Goal: Check status

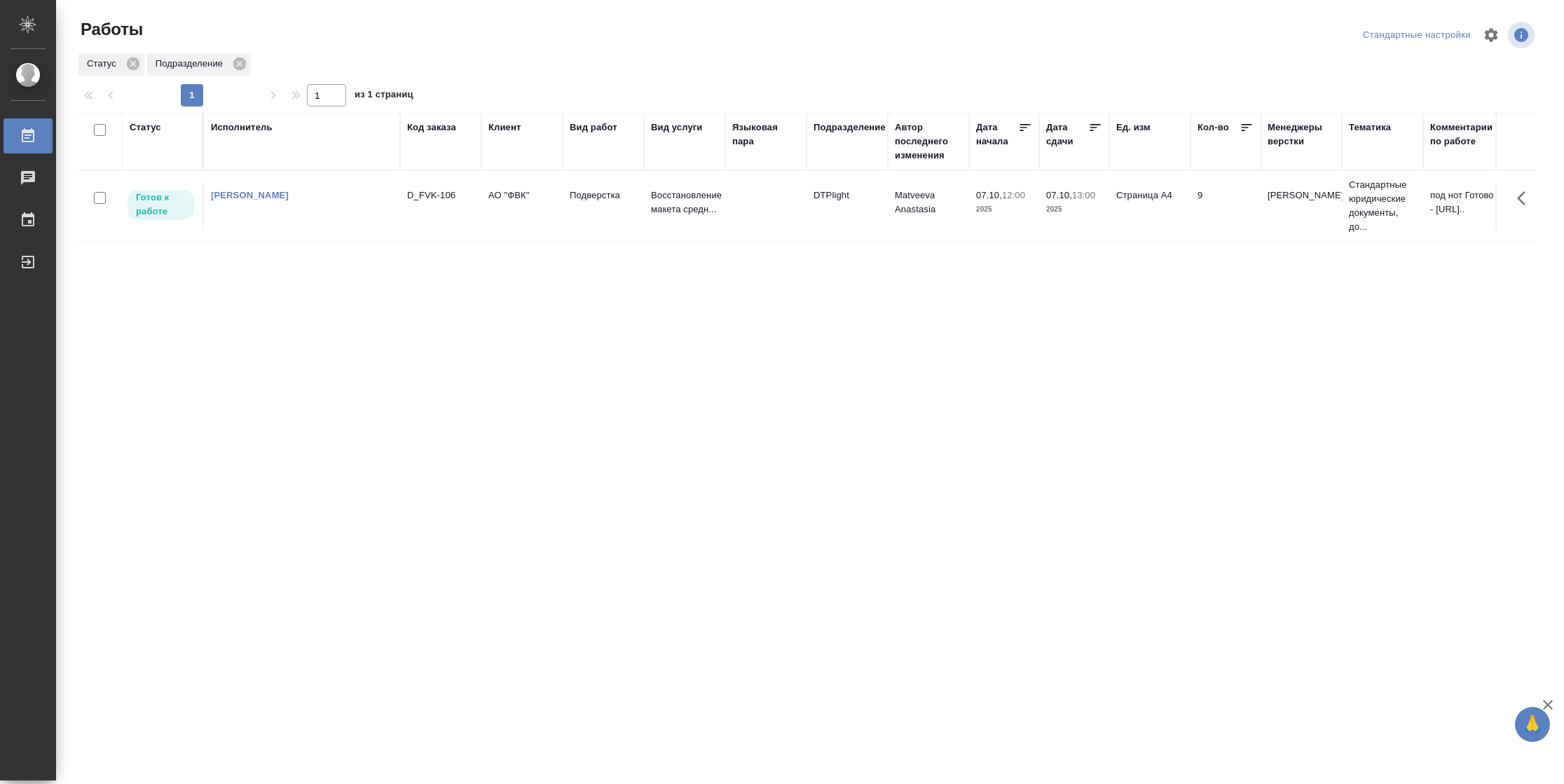
click at [1001, 230] on td "07.10, 12:00 2025" at bounding box center [1004, 206] width 70 height 49
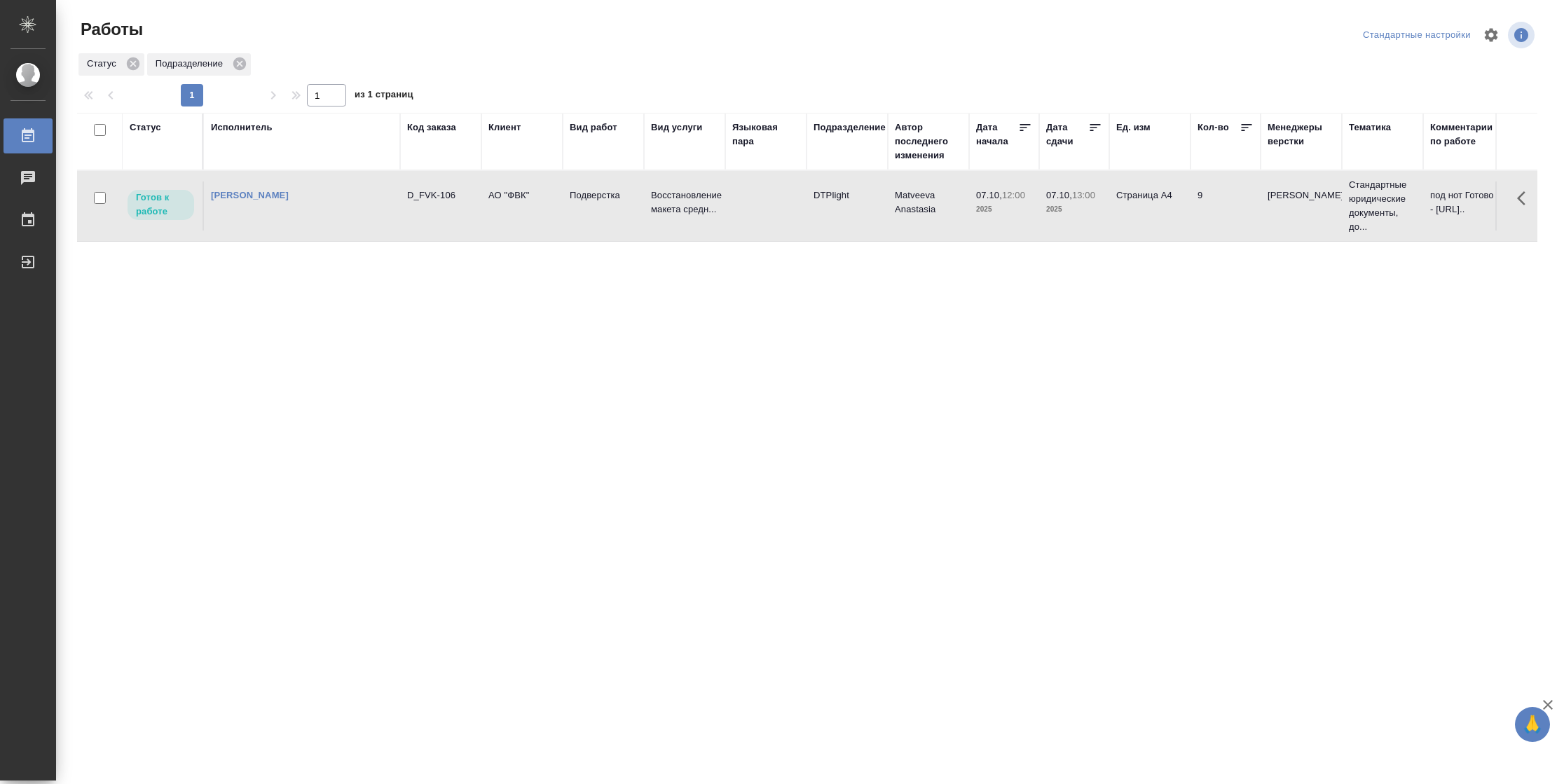
click at [1001, 230] on td "07.10, 12:00 2025" at bounding box center [1004, 206] width 70 height 49
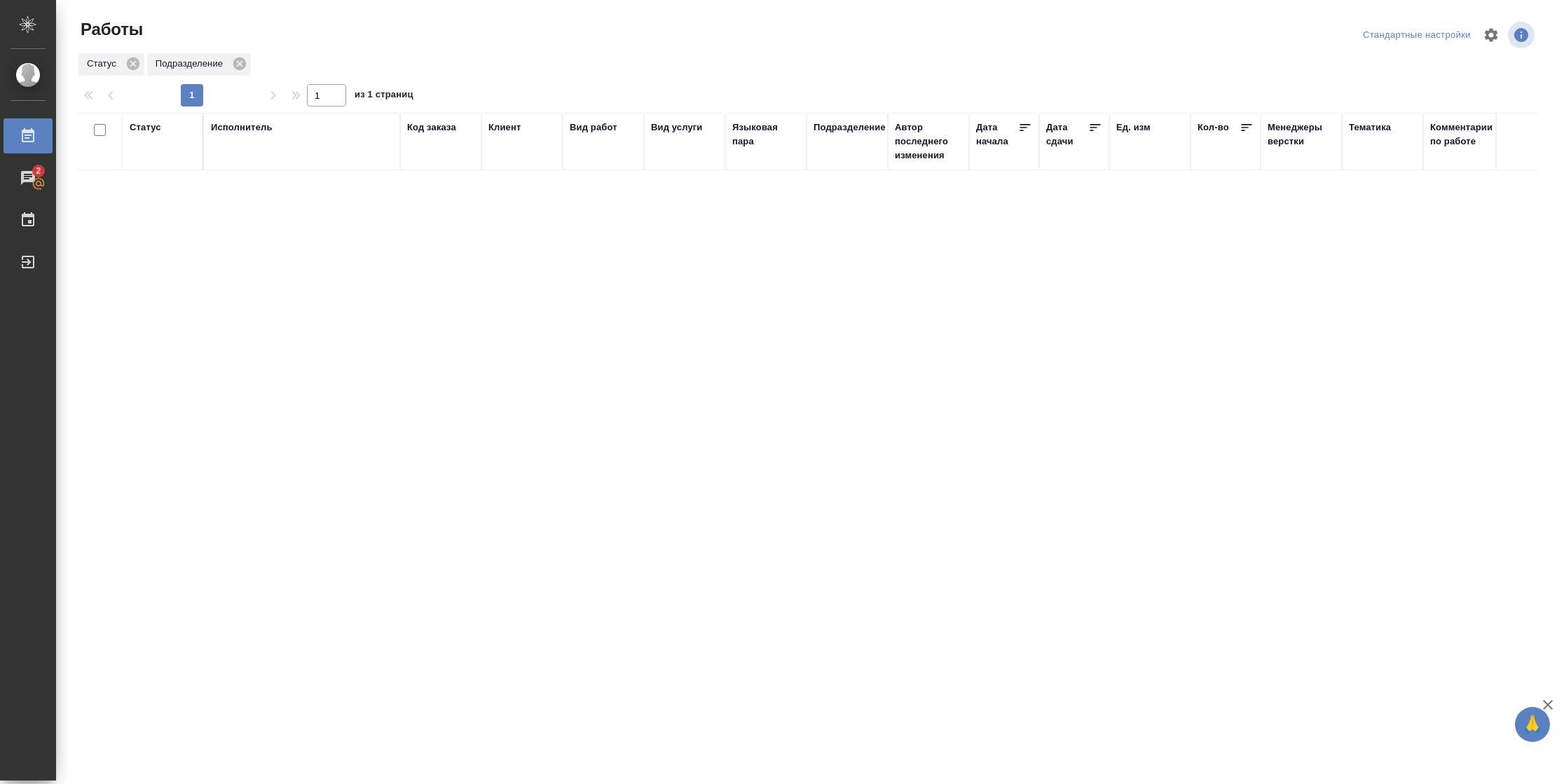
click at [151, 130] on div "Статус" at bounding box center [146, 127] width 31 height 14
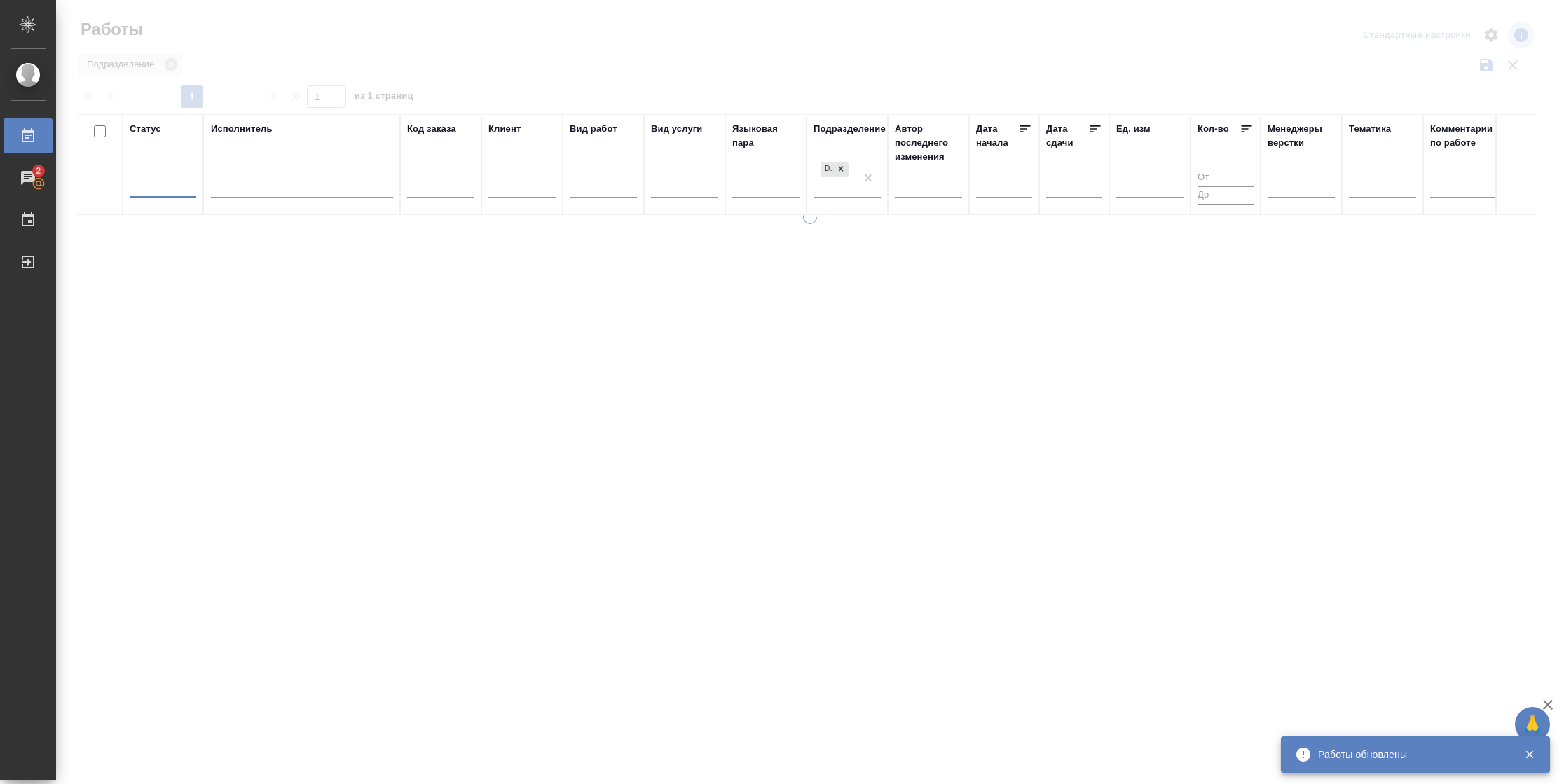
click at [145, 189] on div at bounding box center [163, 183] width 66 height 20
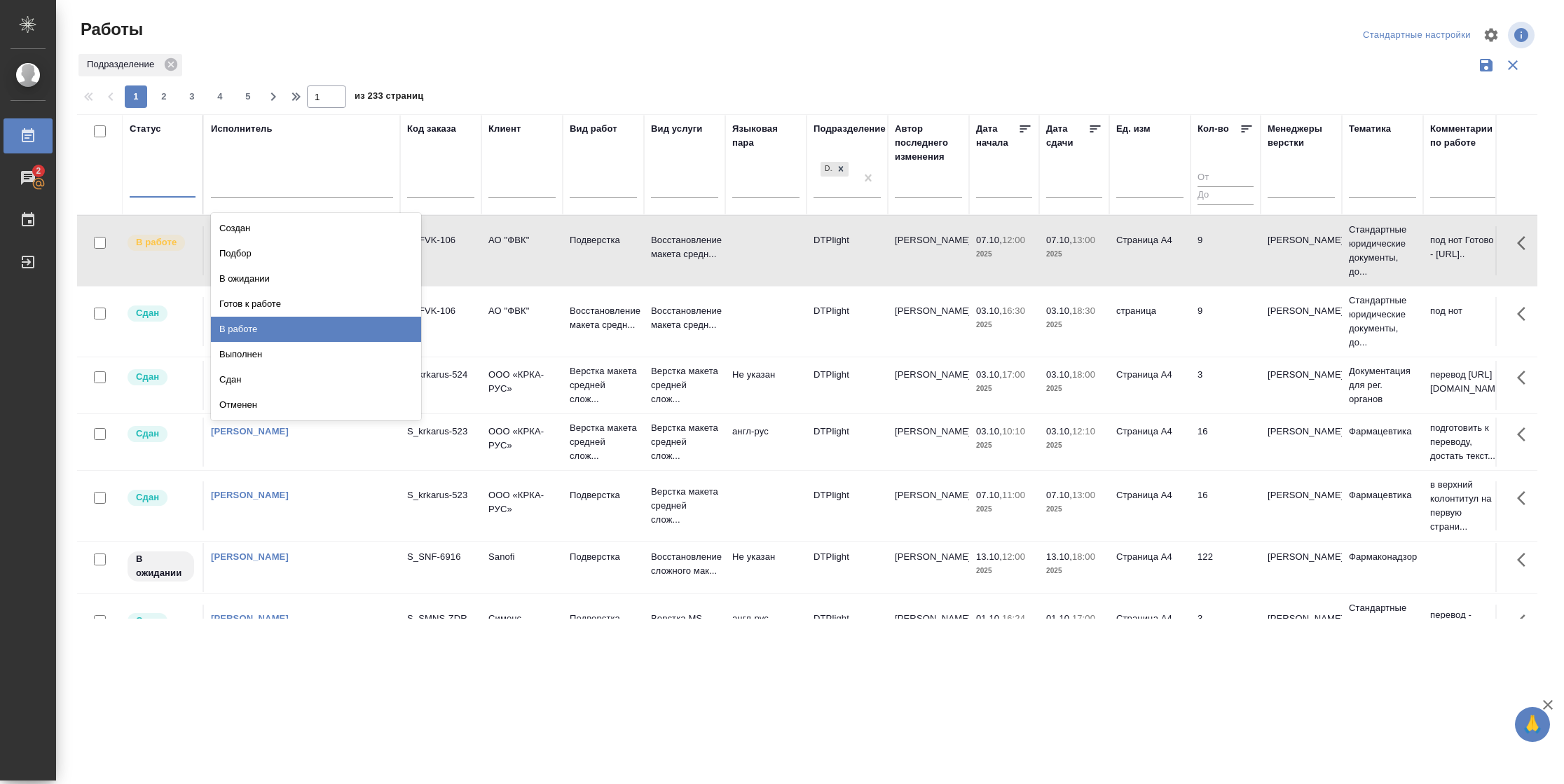
click at [276, 323] on div "В работе" at bounding box center [316, 329] width 210 height 25
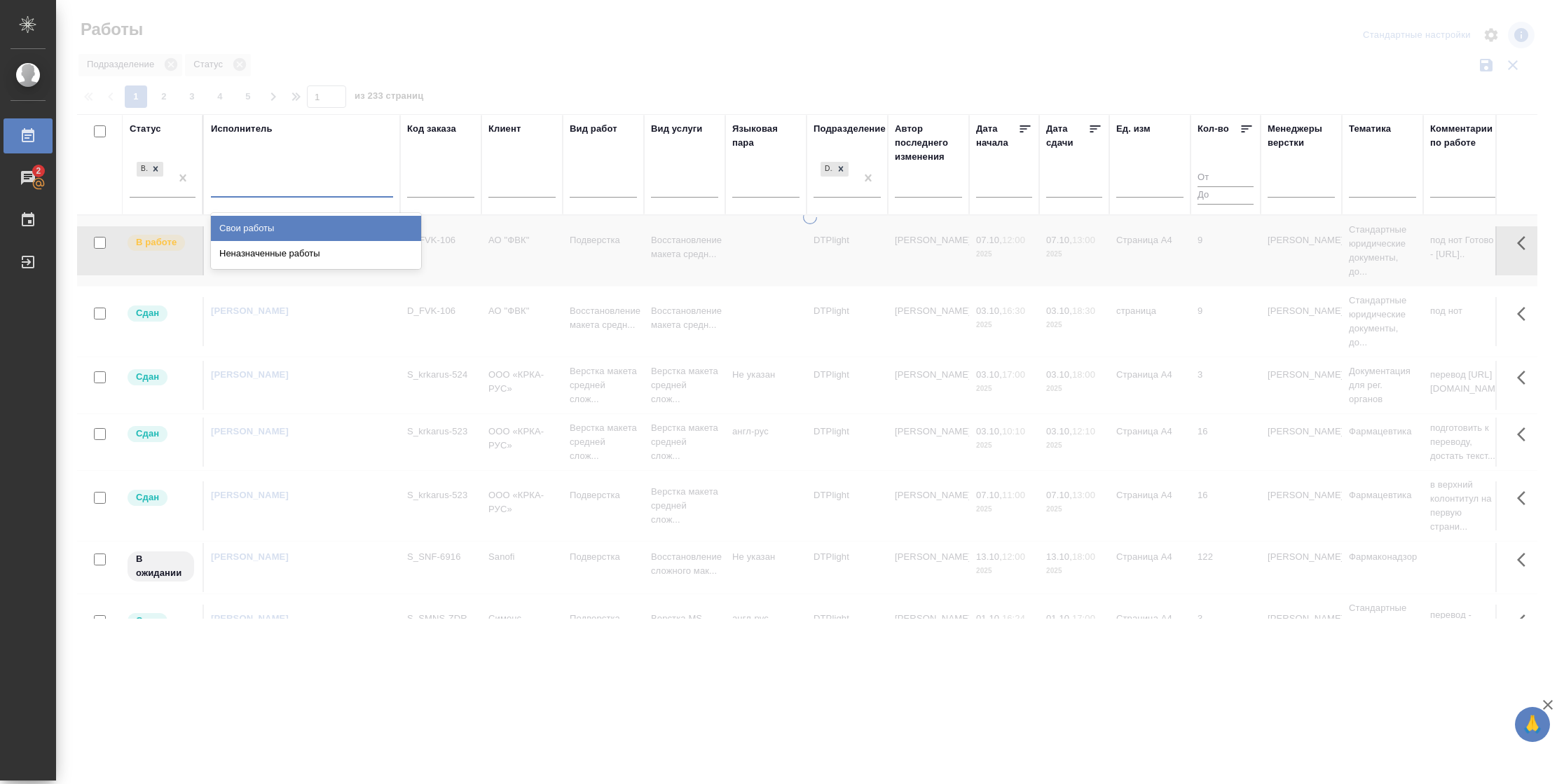
click at [270, 183] on div at bounding box center [302, 183] width 182 height 20
click at [267, 221] on div "Свои работы" at bounding box center [316, 229] width 210 height 25
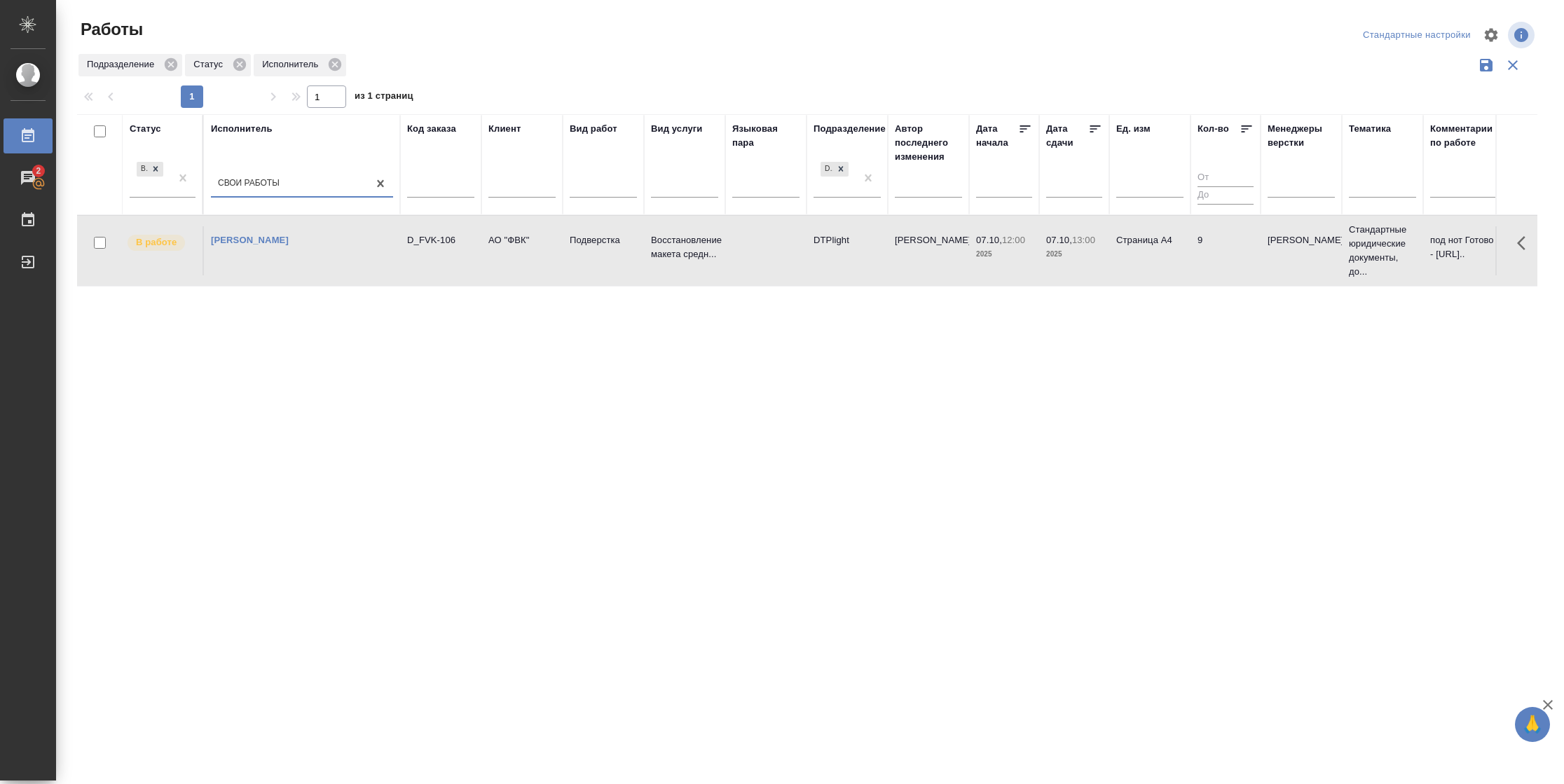
click at [1129, 244] on td "Страница А4" at bounding box center [1149, 251] width 81 height 49
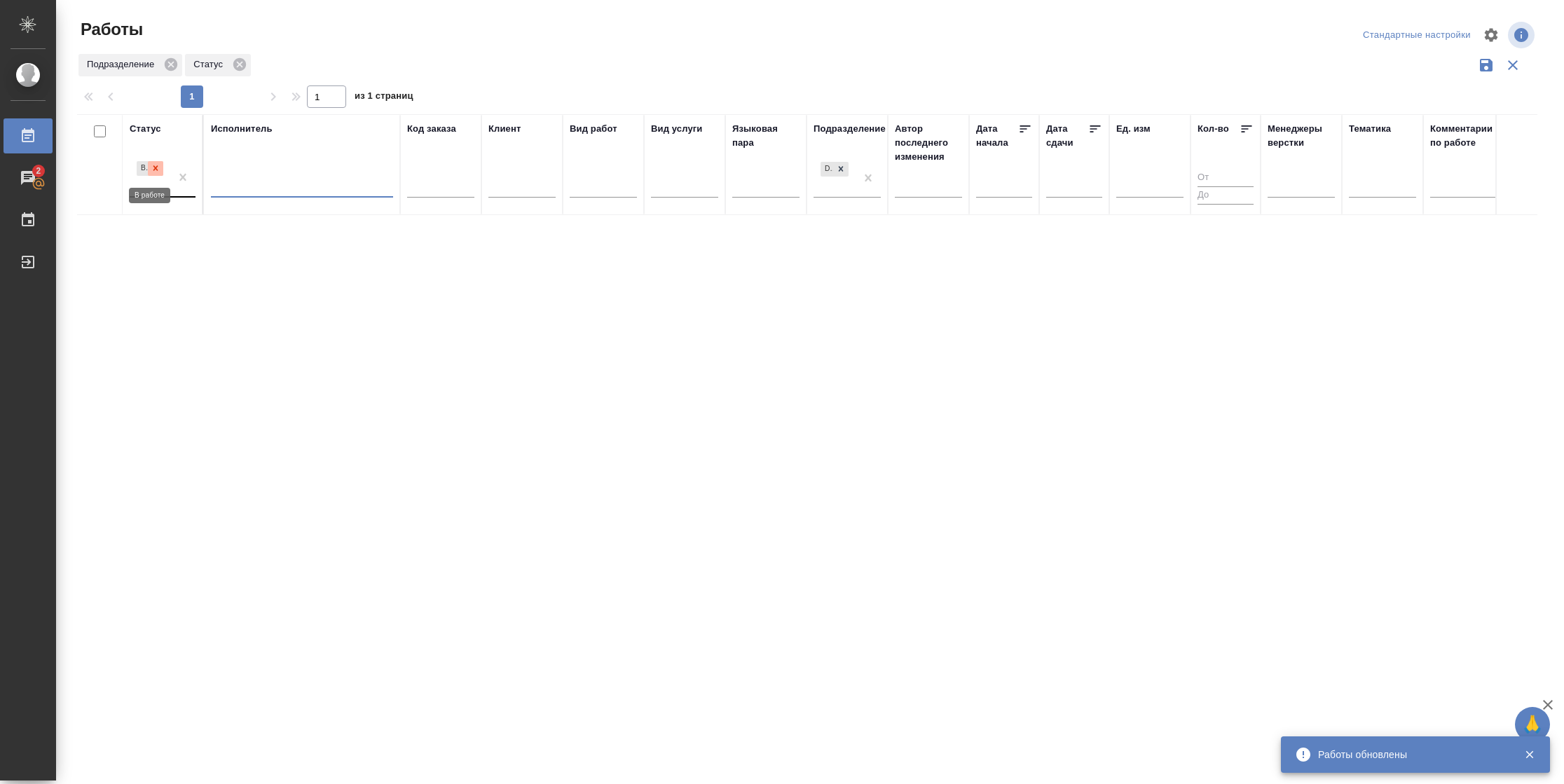
click at [162, 165] on div at bounding box center [155, 169] width 16 height 15
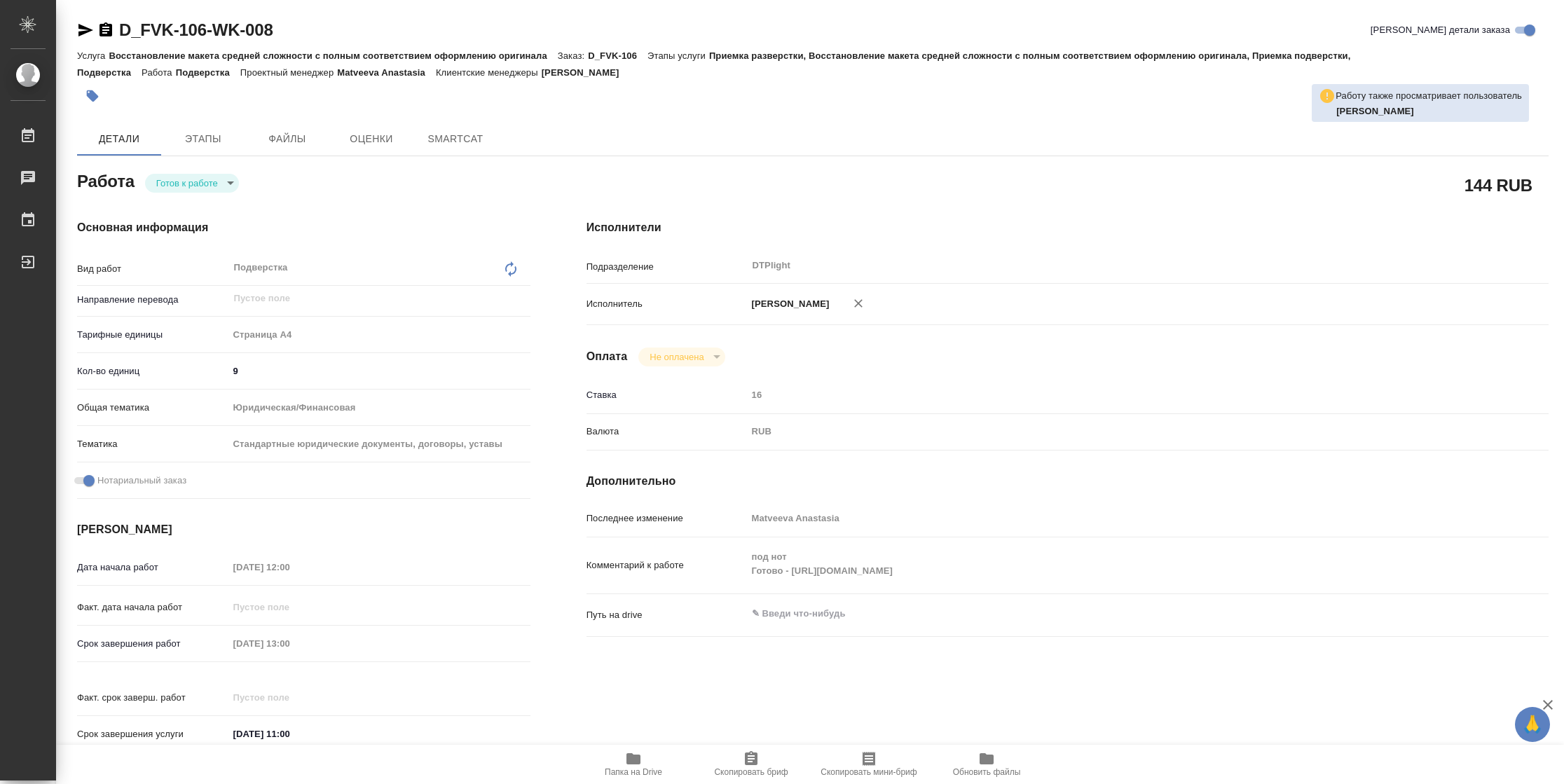
type textarea "x"
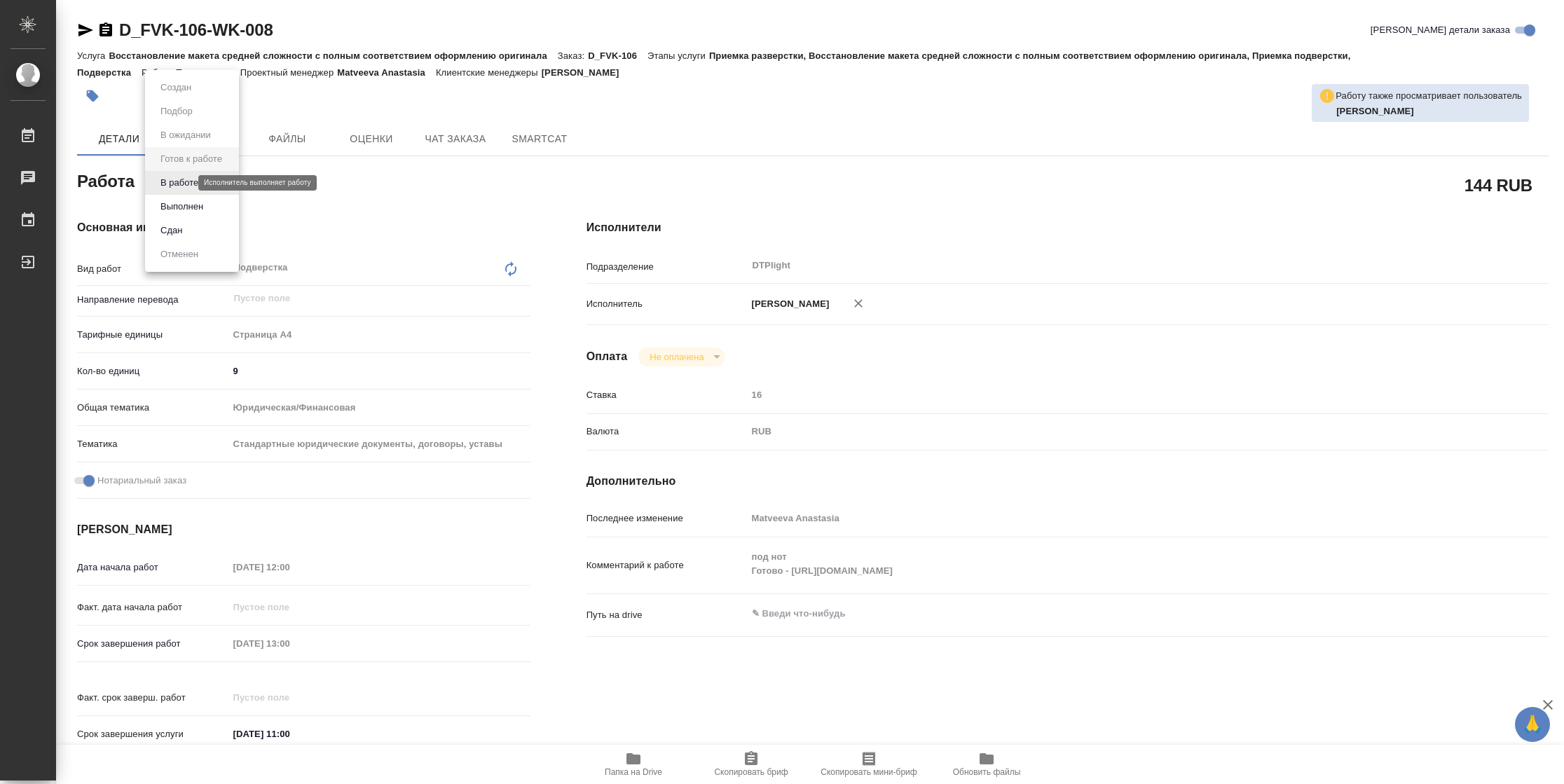
click at [186, 180] on body "🙏 .cls-1 fill:#fff; AWATERA Vasilyeva Natalia Работы Чаты График Выйти D_FVK-10…" at bounding box center [782, 392] width 1564 height 784
type textarea "x"
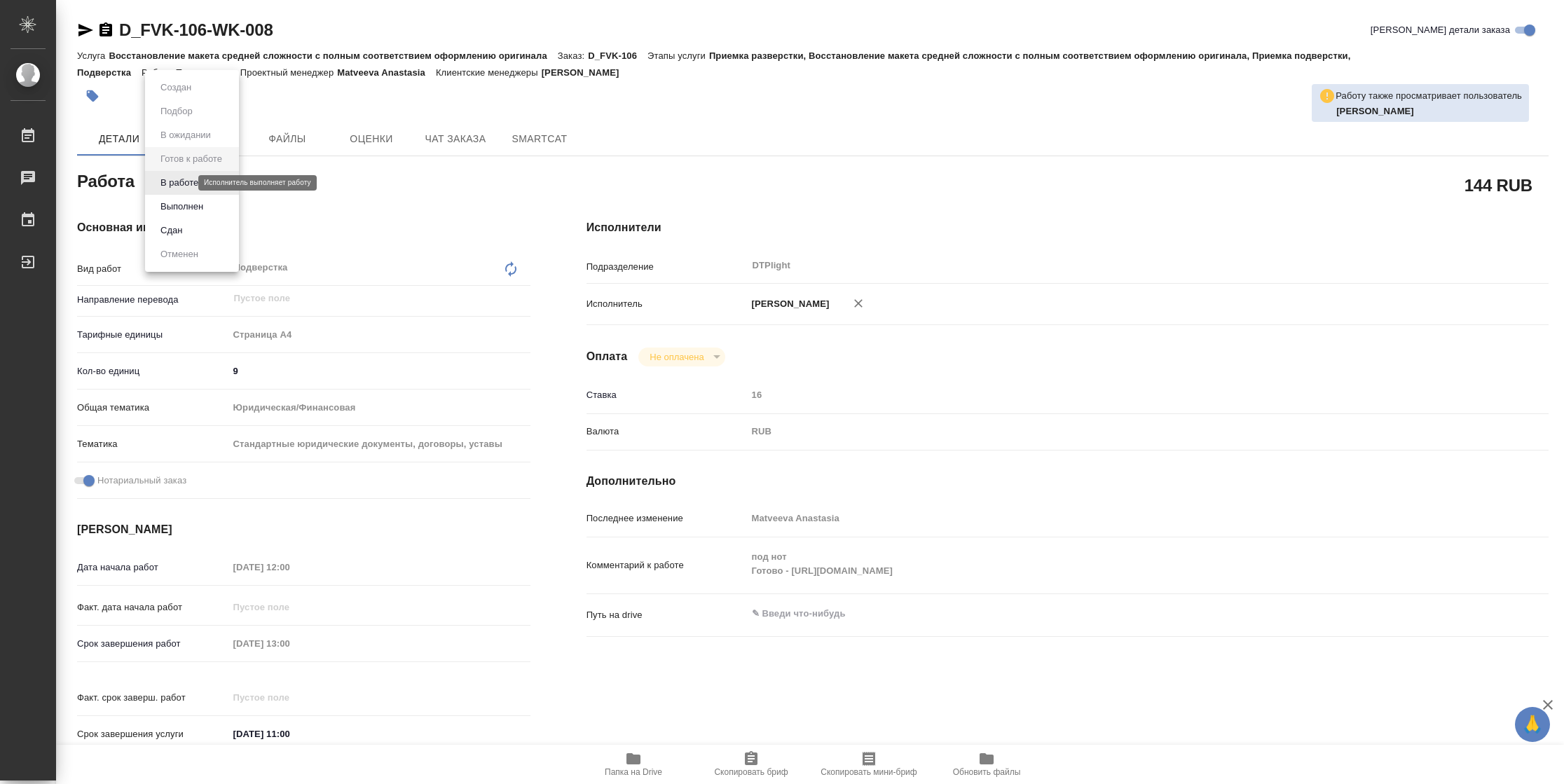
type textarea "x"
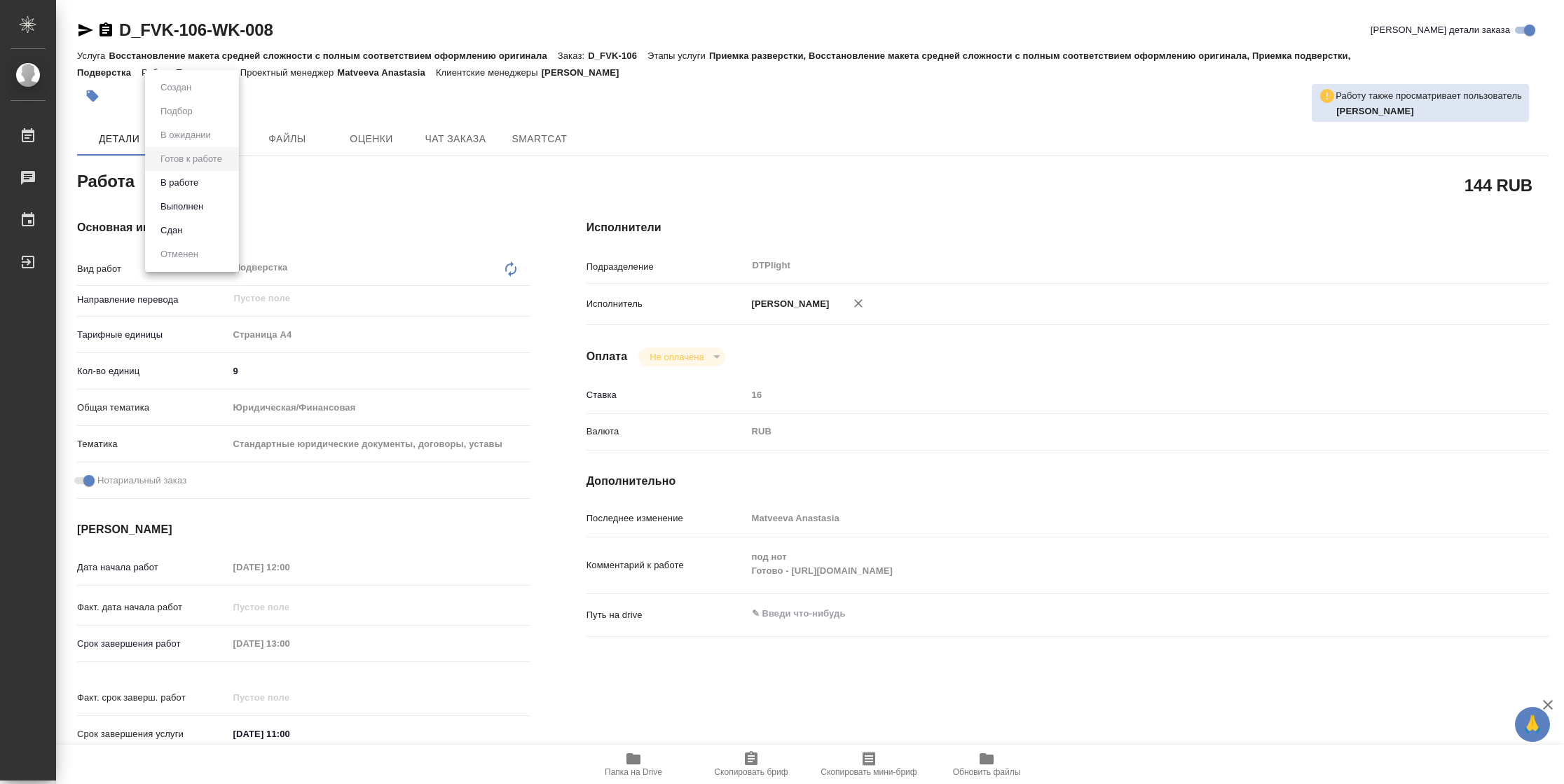
type textarea "x"
click at [188, 186] on button "В работе" at bounding box center [179, 183] width 46 height 16
type textarea "x"
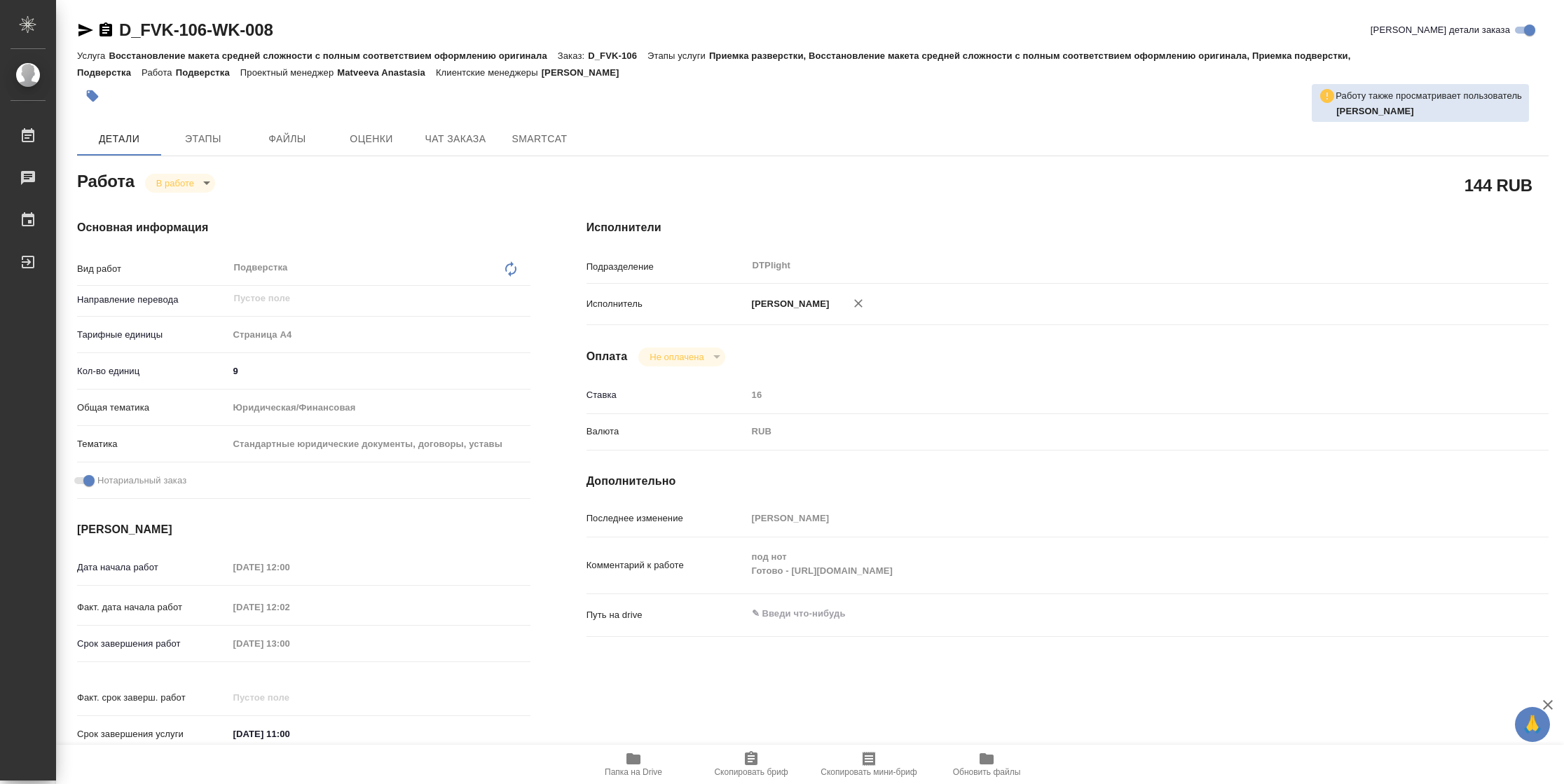
type textarea "x"
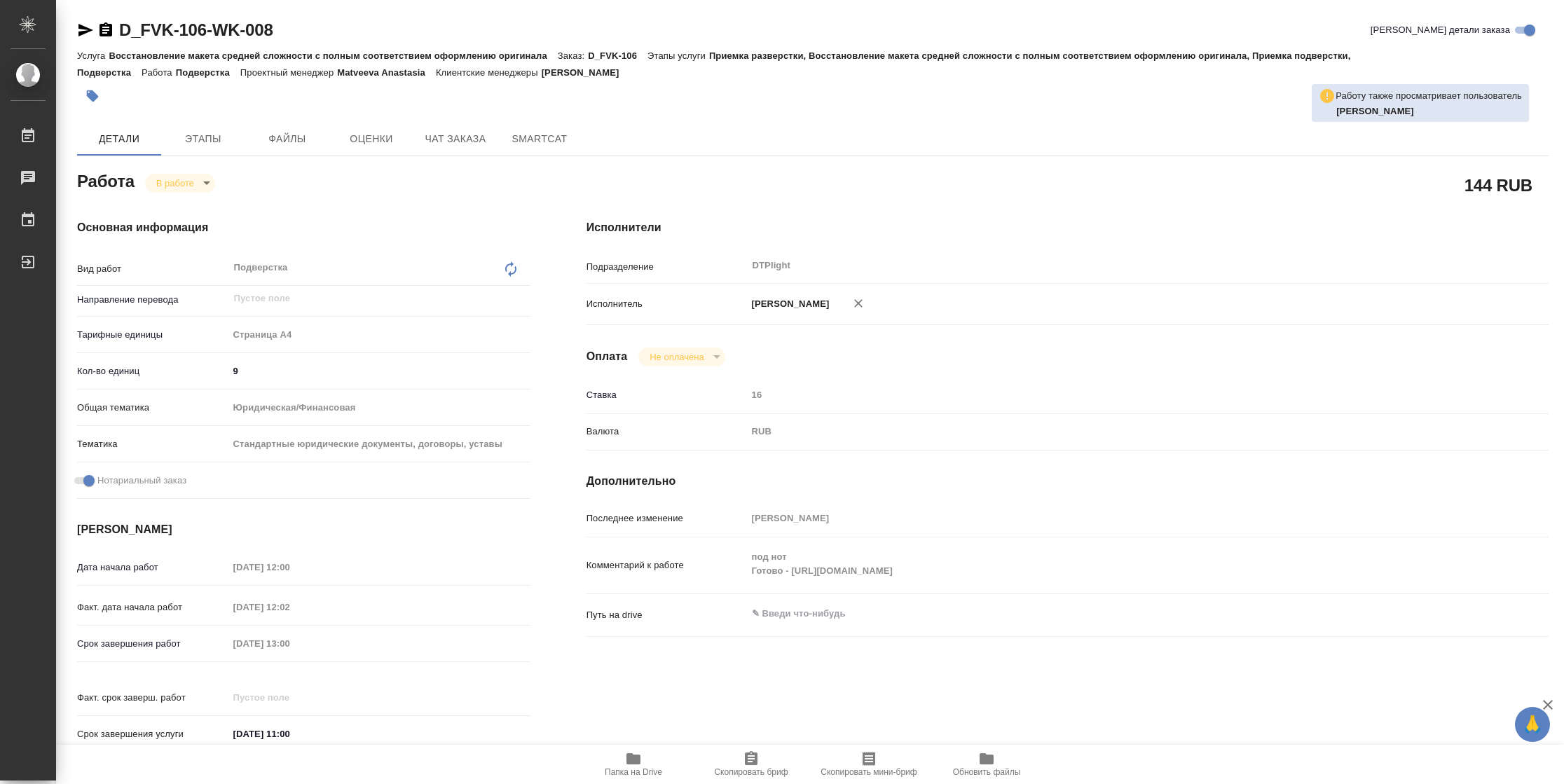
type textarea "x"
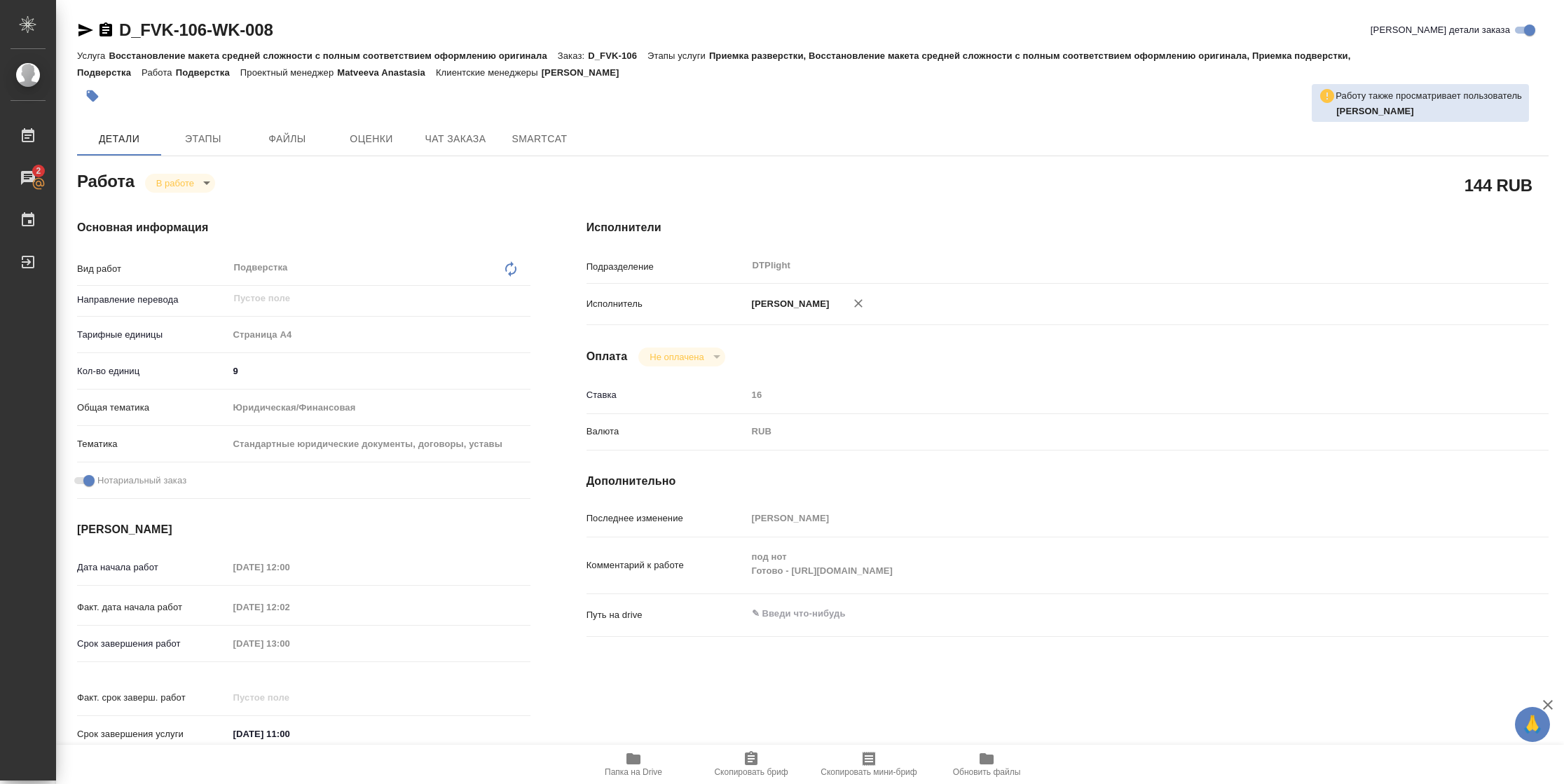
type textarea "x"
click at [623, 761] on span "Папка на Drive" at bounding box center [633, 763] width 101 height 27
click at [646, 762] on span "Папка на Drive" at bounding box center [633, 763] width 101 height 27
click at [91, 22] on icon "button" at bounding box center [85, 30] width 17 height 17
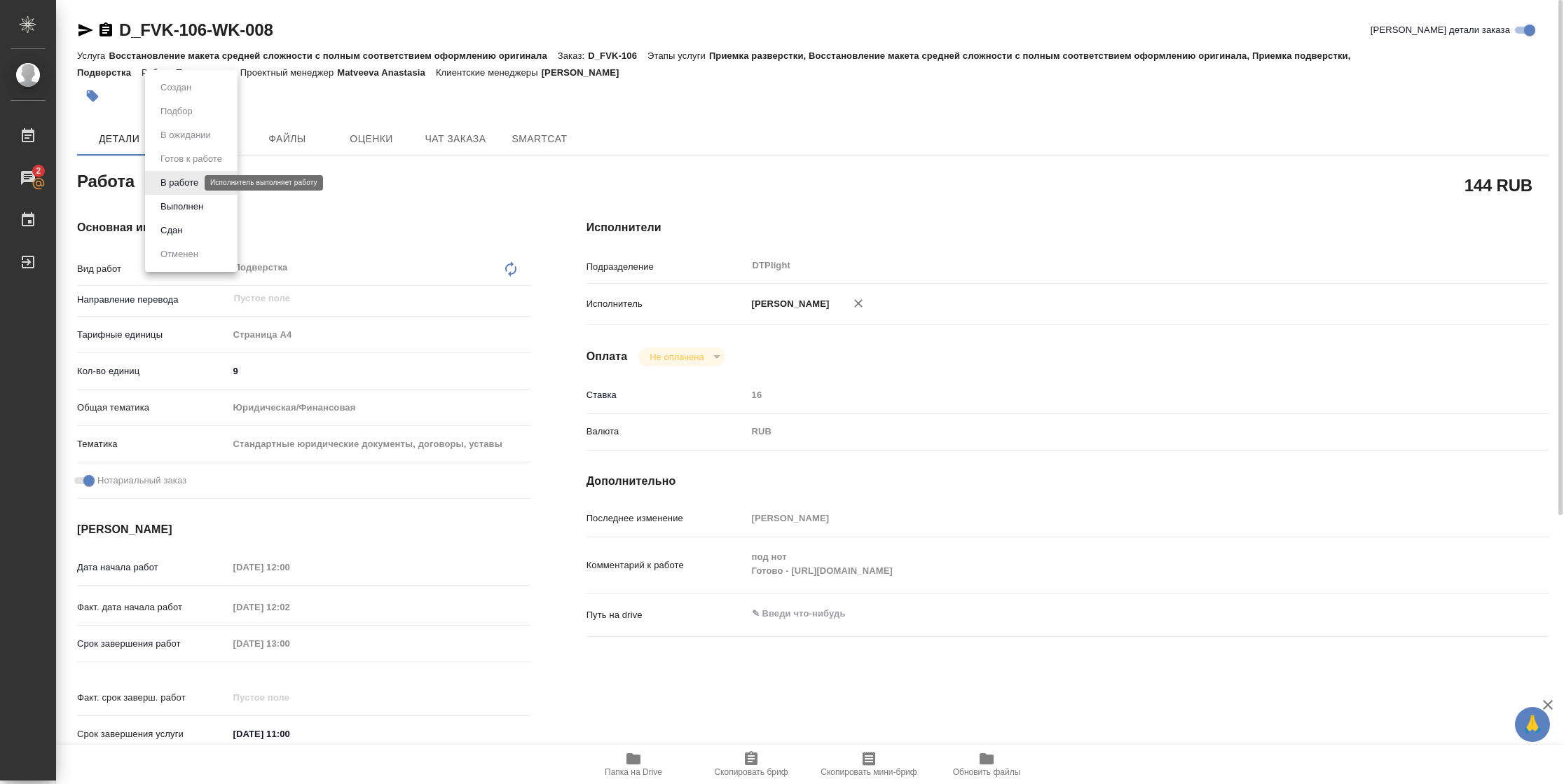
click at [192, 185] on body "🙏 .cls-1 fill:#fff; AWATERA Vasilyeva Natalia Работы 2 Чаты График Выйти D_FVK-…" at bounding box center [782, 392] width 1564 height 784
click at [189, 206] on button "Выполнен" at bounding box center [181, 206] width 51 height 16
type textarea "x"
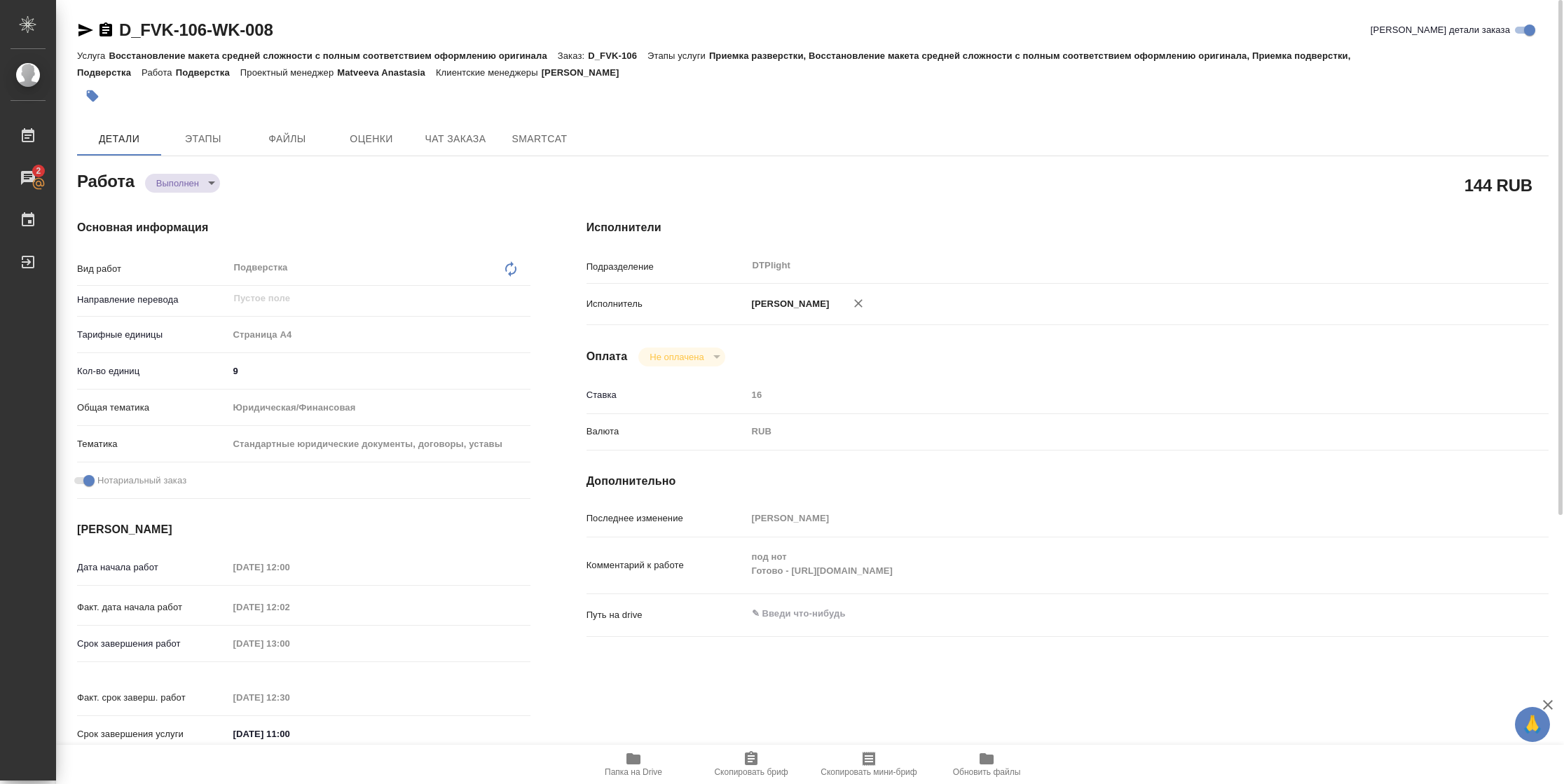
type textarea "x"
